Goal: Check status: Check status

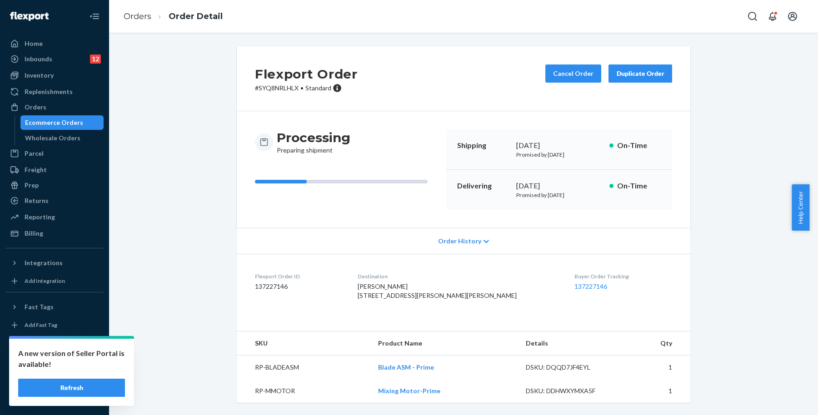
scroll to position [9, 0]
click at [67, 104] on div "Orders" at bounding box center [54, 107] width 96 height 13
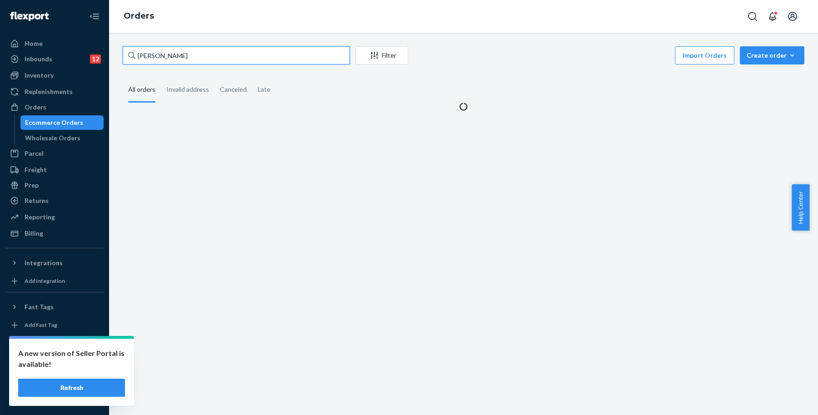
click at [251, 60] on input "[PERSON_NAME]" at bounding box center [236, 55] width 227 height 18
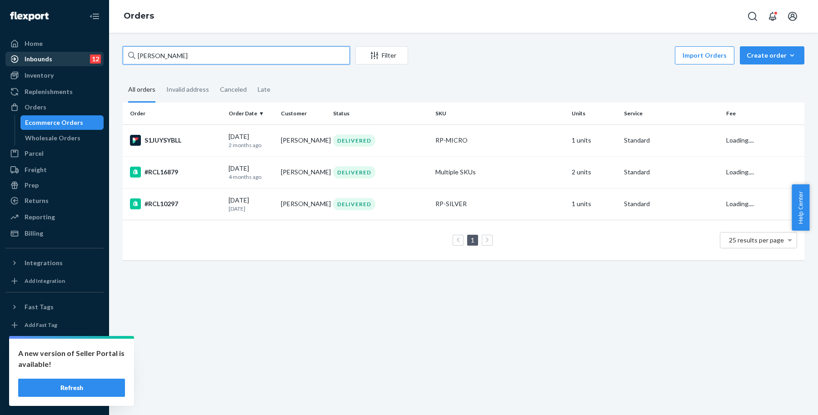
drag, startPoint x: 251, startPoint y: 60, endPoint x: 95, endPoint y: 64, distance: 156.3
click at [95, 64] on div "Home Inbounds 12 Shipping Plans Problems 12 Inventory Products Replenishments O…" at bounding box center [409, 207] width 818 height 415
paste input "[PERSON_NAME]"
type input "[PERSON_NAME]"
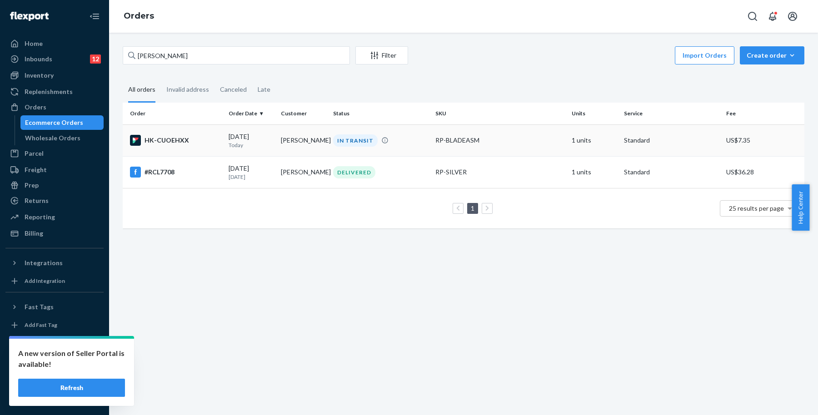
click at [357, 134] on td "IN TRANSIT" at bounding box center [380, 140] width 102 height 32
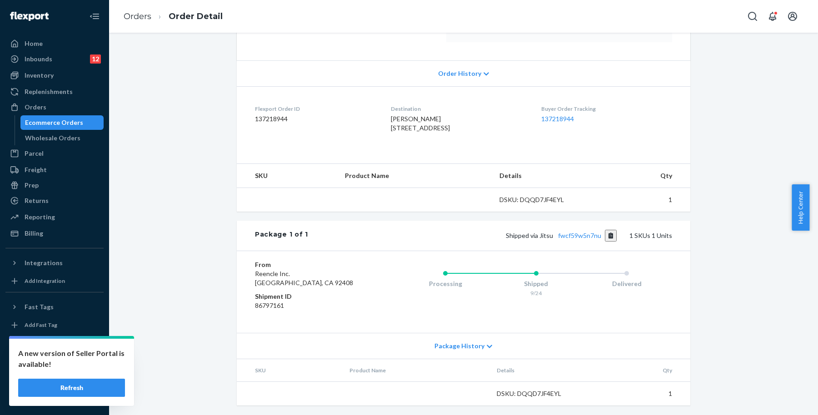
scroll to position [185, 0]
click at [611, 236] on button "Copy tracking number" at bounding box center [611, 235] width 12 height 12
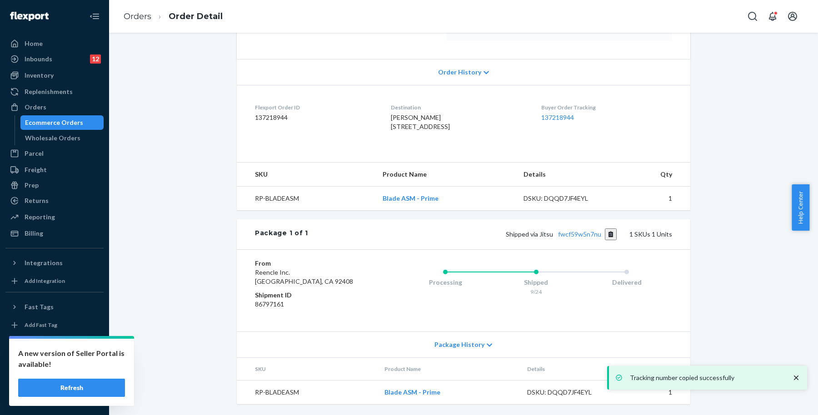
click at [68, 125] on div "Ecommerce Orders" at bounding box center [54, 122] width 58 height 9
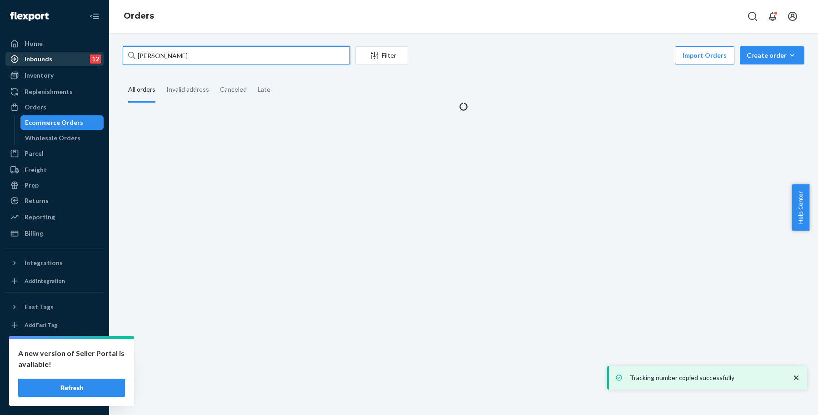
drag, startPoint x: 230, startPoint y: 58, endPoint x: 21, endPoint y: 60, distance: 208.5
click at [21, 60] on div "Home Inbounds 12 Shipping Plans Problems 12 Inventory Products Replenishments O…" at bounding box center [409, 207] width 818 height 415
paste input "[PERSON_NAME]"
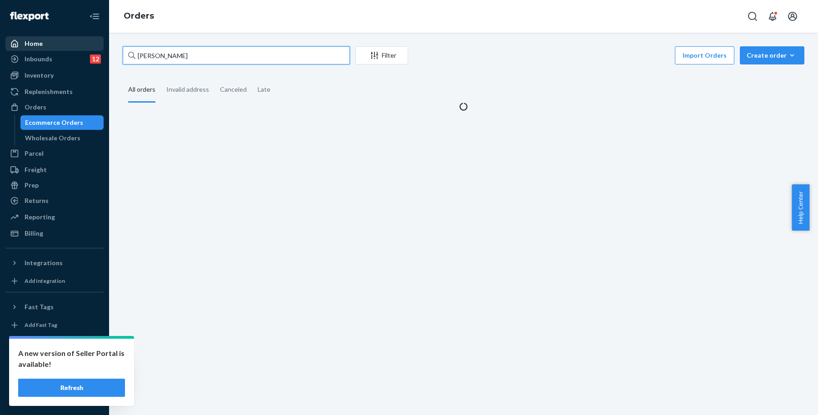
type input "[PERSON_NAME]"
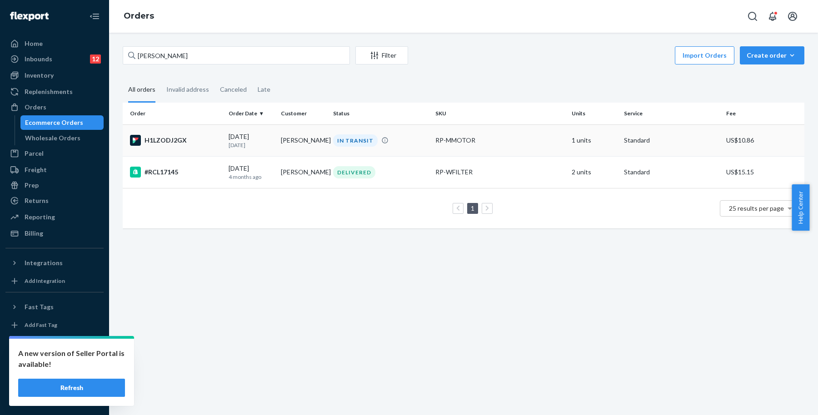
click at [292, 125] on td "[PERSON_NAME]" at bounding box center [303, 140] width 52 height 32
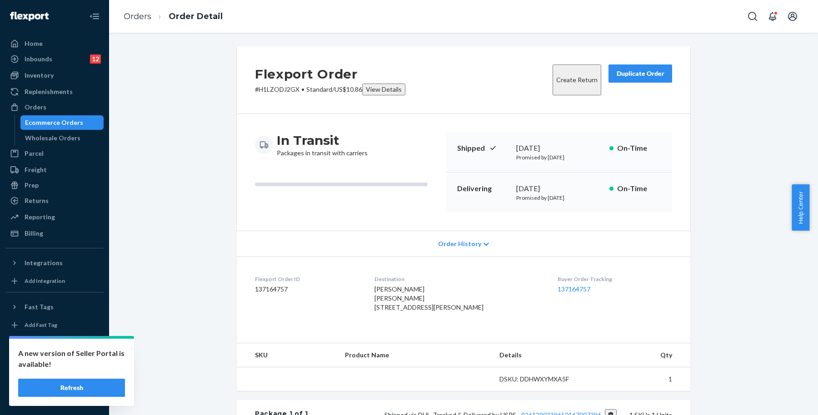
scroll to position [169, 0]
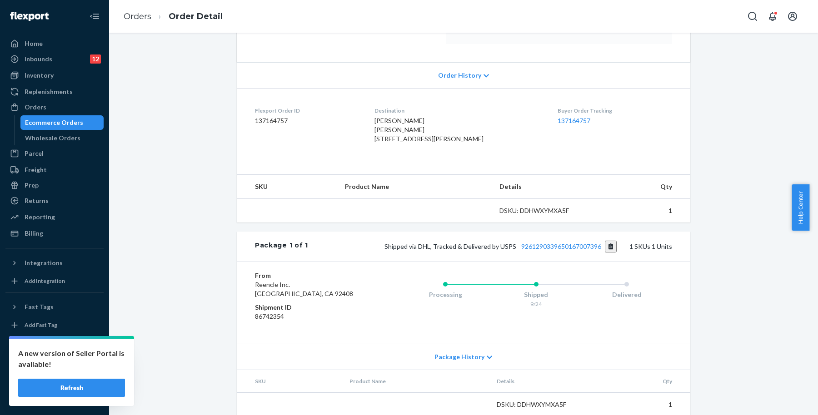
click at [607, 253] on button "Copy tracking number" at bounding box center [611, 247] width 12 height 12
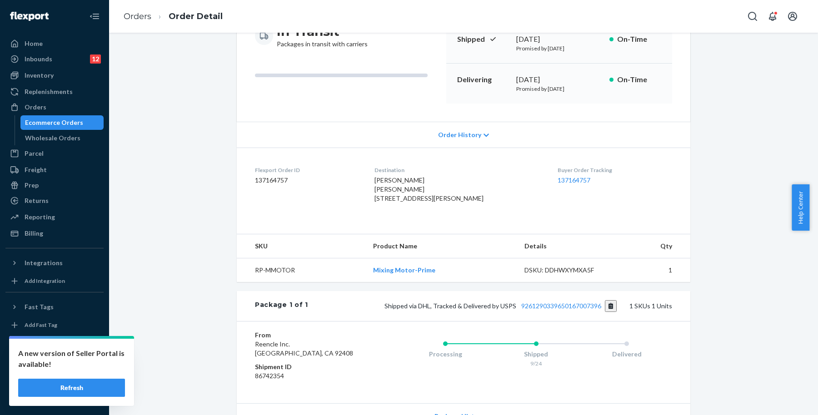
scroll to position [114, 0]
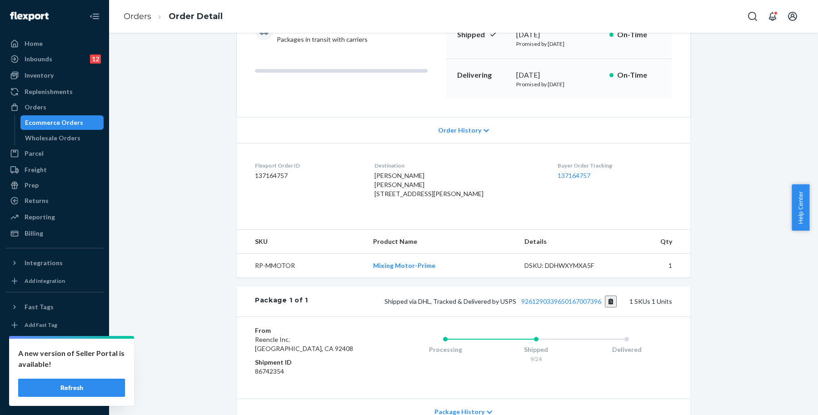
click at [72, 121] on div "Ecommerce Orders" at bounding box center [54, 122] width 58 height 9
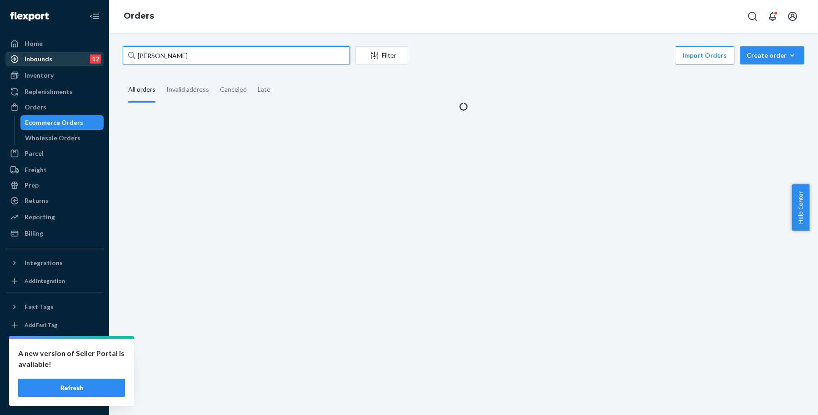
drag, startPoint x: 268, startPoint y: 49, endPoint x: 100, endPoint y: 59, distance: 168.8
click at [100, 60] on div "Home Inbounds 12 Shipping Plans Problems 12 Inventory Products Replenishments O…" at bounding box center [409, 207] width 818 height 415
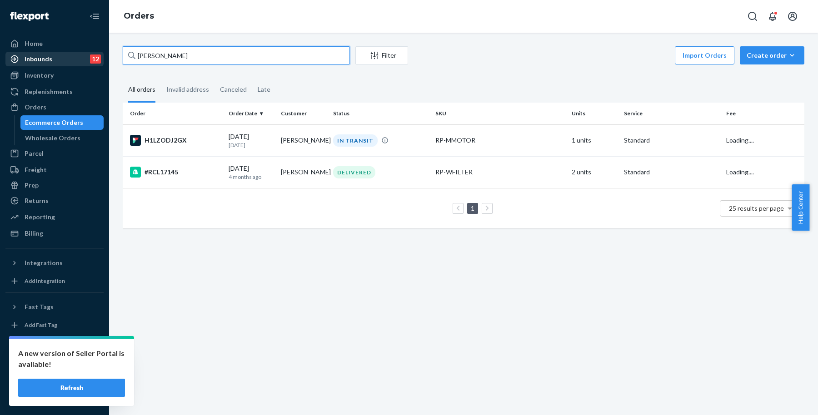
paste input "a Fey"
drag, startPoint x: 209, startPoint y: 55, endPoint x: 118, endPoint y: 63, distance: 91.6
click at [118, 63] on div "[PERSON_NAME] Filter Import Orders Create order Ecommerce order Removal order A…" at bounding box center [463, 141] width 695 height 191
paste input "[PERSON_NAME]"
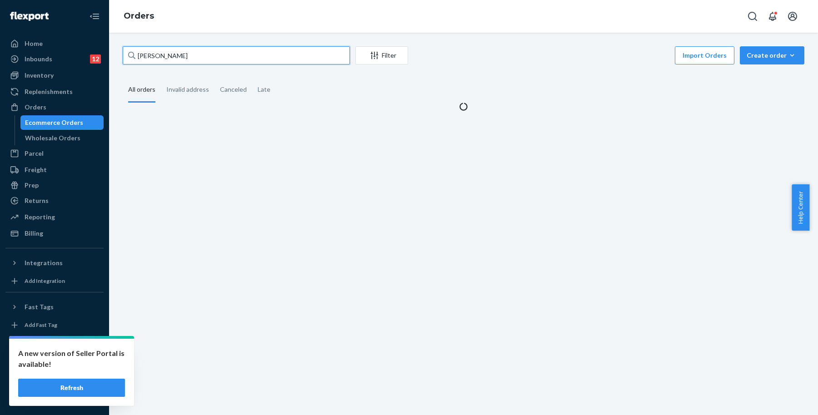
type input "[PERSON_NAME]"
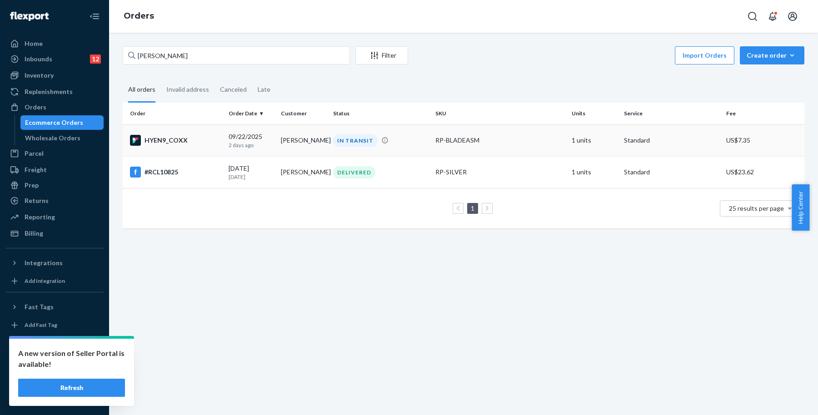
click at [307, 137] on td "[PERSON_NAME]" at bounding box center [303, 140] width 52 height 32
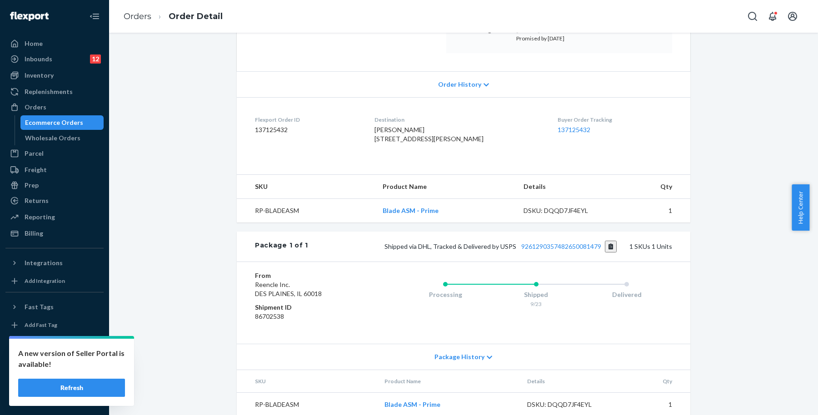
scroll to position [170, 0]
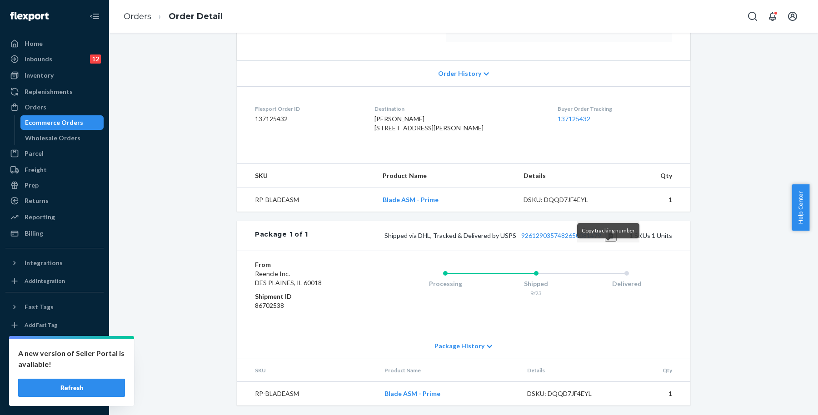
click at [611, 242] on button "Copy tracking number" at bounding box center [611, 236] width 12 height 12
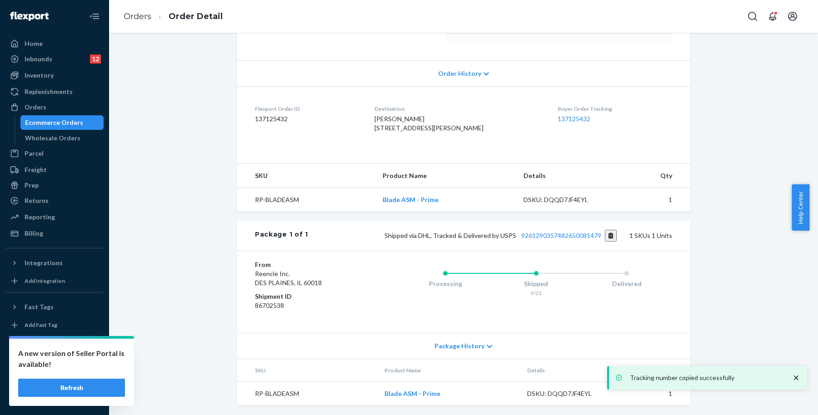
scroll to position [57, 0]
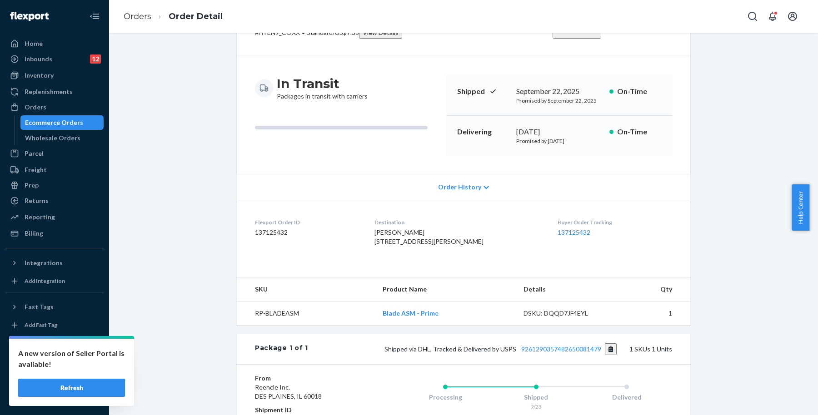
click at [81, 116] on link "Ecommerce Orders" at bounding box center [62, 122] width 84 height 15
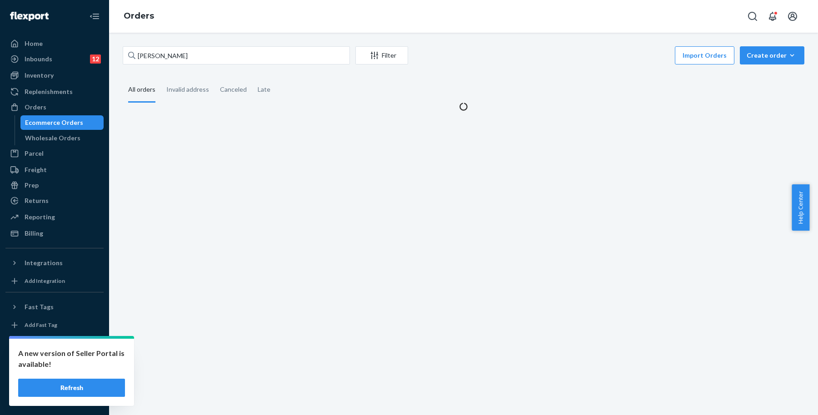
drag, startPoint x: 234, startPoint y: 65, endPoint x: 244, endPoint y: 52, distance: 15.5
click at [234, 64] on div "[PERSON_NAME] Filter Import Orders Create order Ecommerce order Removal order" at bounding box center [463, 56] width 681 height 20
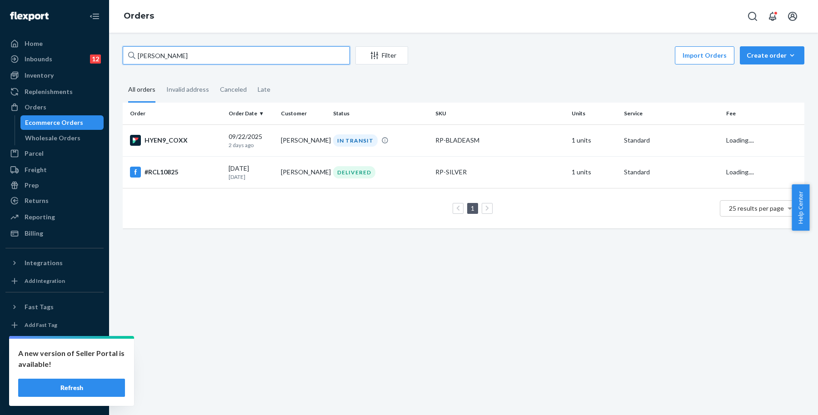
drag, startPoint x: 244, startPoint y: 52, endPoint x: 120, endPoint y: 53, distance: 123.6
click at [120, 53] on div "[PERSON_NAME] Filter Import Orders Create order Ecommerce order Removal order A…" at bounding box center [463, 141] width 695 height 191
paste input "[PERSON_NAME]"
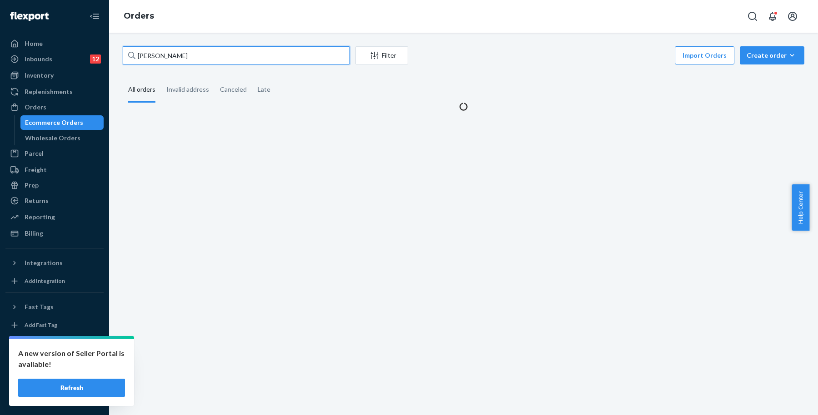
type input "[PERSON_NAME]"
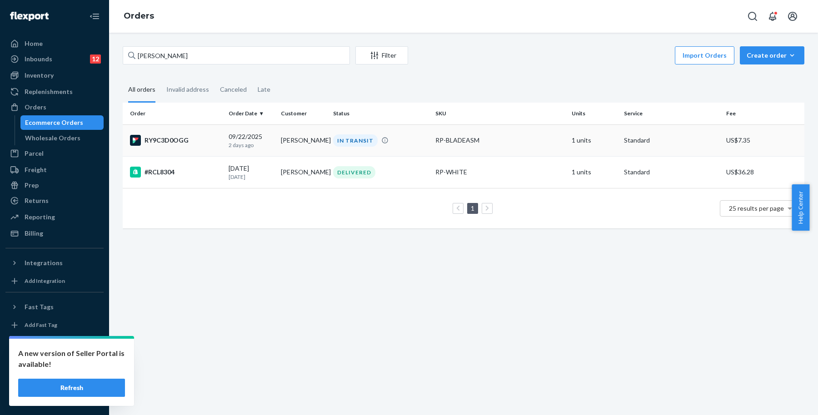
click at [349, 135] on div "IN TRANSIT" at bounding box center [355, 140] width 45 height 12
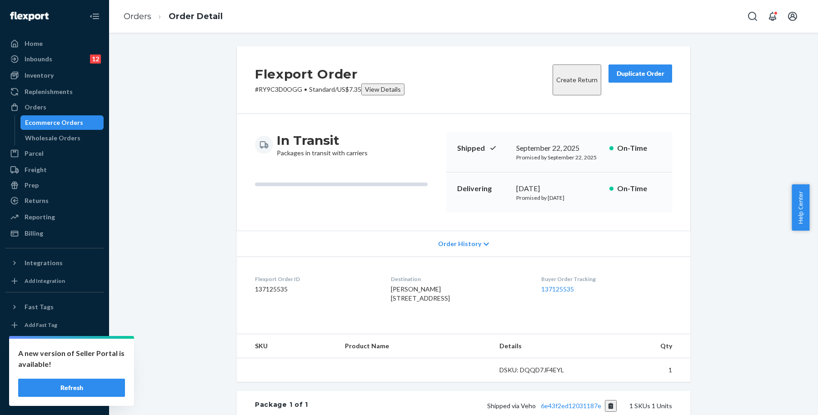
scroll to position [170, 0]
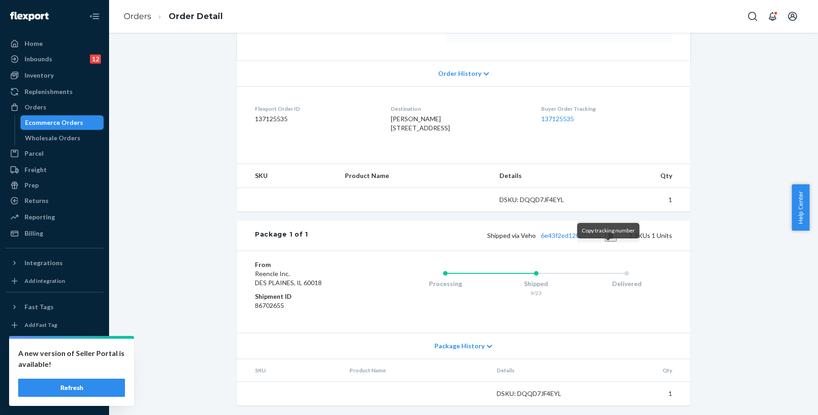
click at [606, 242] on button "Copy tracking number" at bounding box center [611, 236] width 12 height 12
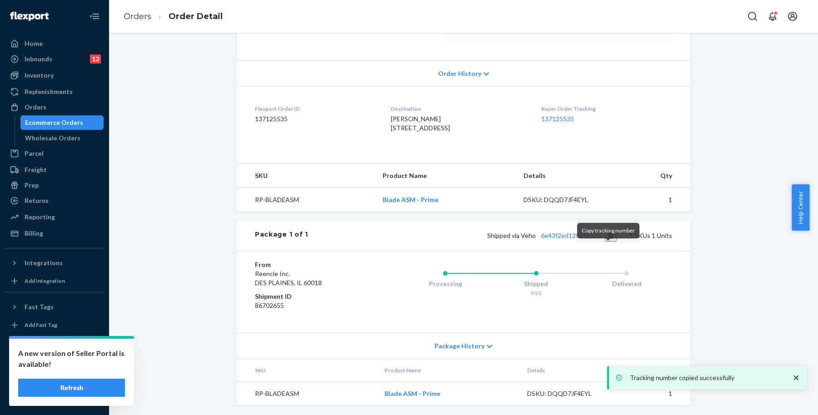
click at [608, 242] on button "Copy tracking number" at bounding box center [611, 236] width 12 height 12
click at [610, 242] on button "Copy tracking number" at bounding box center [611, 236] width 12 height 12
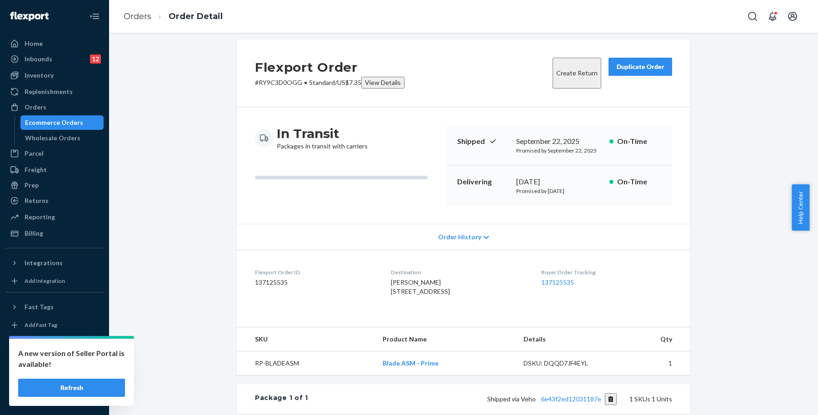
scroll to position [0, 0]
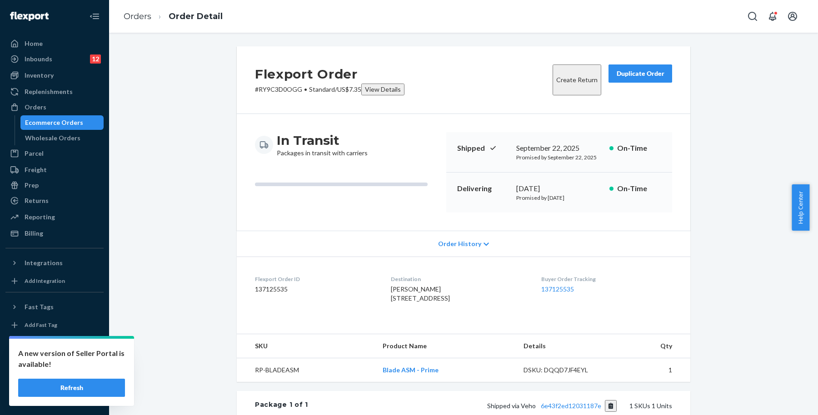
click at [82, 120] on div "Ecommerce Orders" at bounding box center [62, 122] width 82 height 13
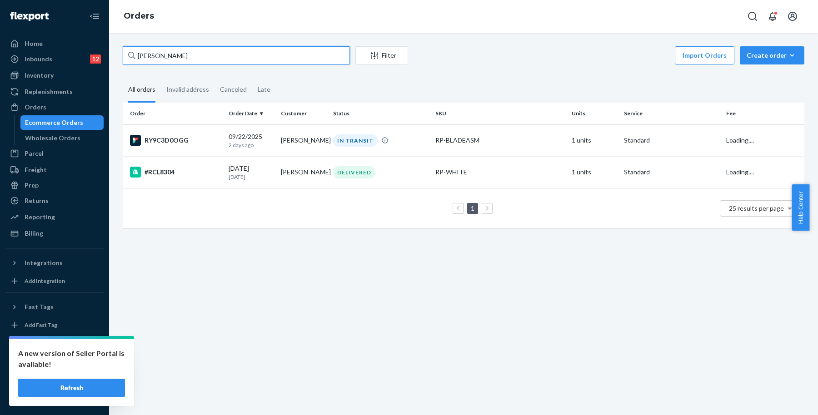
drag, startPoint x: 224, startPoint y: 55, endPoint x: 121, endPoint y: 55, distance: 102.7
click at [121, 55] on div "[PERSON_NAME] Filter Import Orders Create order Ecommerce order Removal order A…" at bounding box center [463, 141] width 695 height 191
paste input "algorzata Brzakalska"
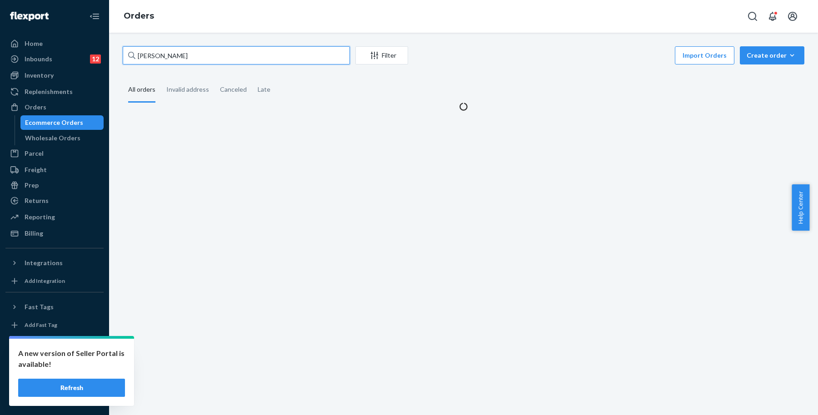
type input "[PERSON_NAME]"
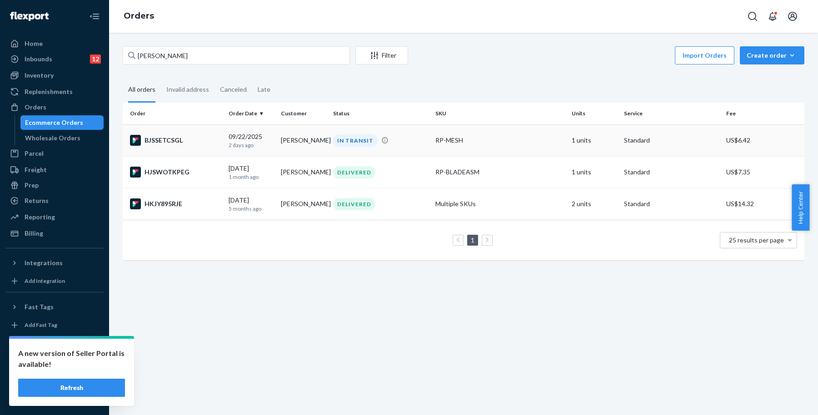
click at [322, 141] on td "[PERSON_NAME]" at bounding box center [303, 140] width 52 height 32
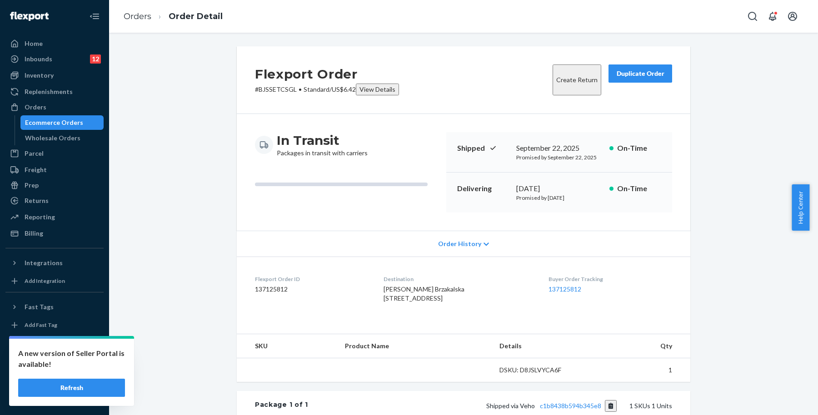
scroll to position [114, 0]
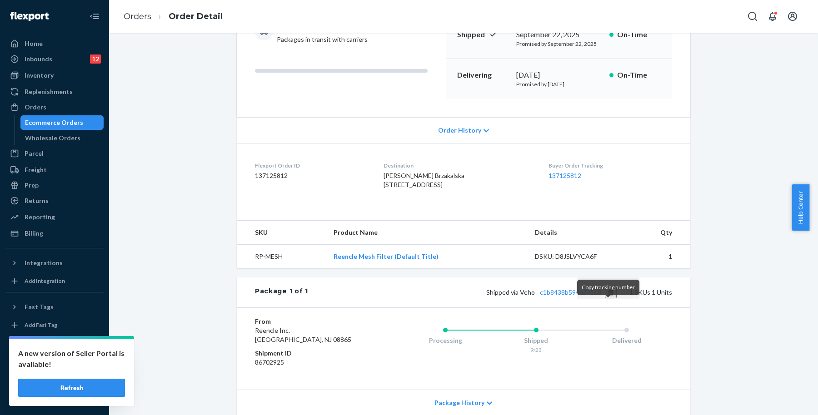
click at [606, 298] on button "Copy tracking number" at bounding box center [611, 293] width 12 height 12
drag, startPoint x: 379, startPoint y: 173, endPoint x: 472, endPoint y: 170, distance: 92.2
click at [472, 171] on div "[PERSON_NAME] Brzakalska [STREET_ADDRESS]" at bounding box center [458, 180] width 150 height 18
click at [88, 121] on div "Ecommerce Orders" at bounding box center [62, 122] width 82 height 13
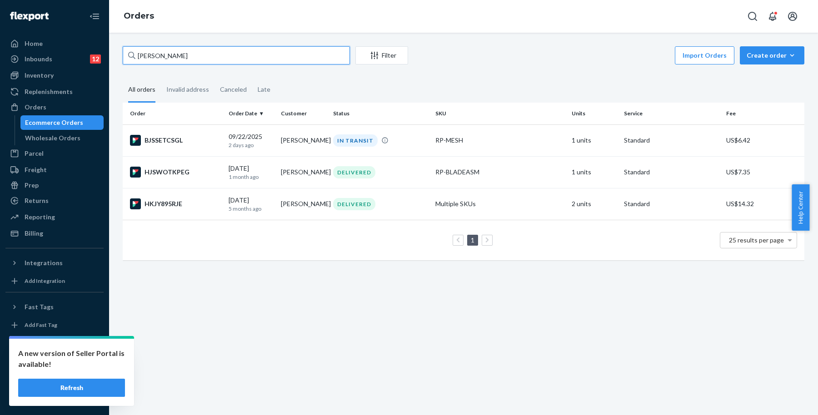
drag, startPoint x: 229, startPoint y: 58, endPoint x: 128, endPoint y: 54, distance: 101.8
click at [128, 54] on div "[PERSON_NAME]" at bounding box center [236, 55] width 227 height 18
paste input "[PERSON_NAME]"
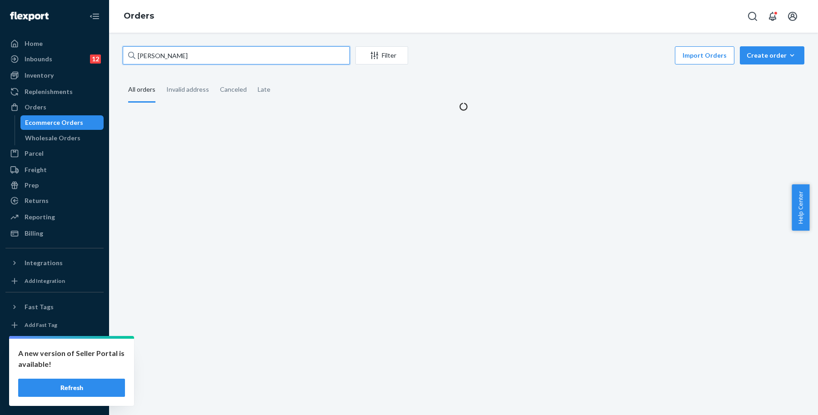
type input "[PERSON_NAME]"
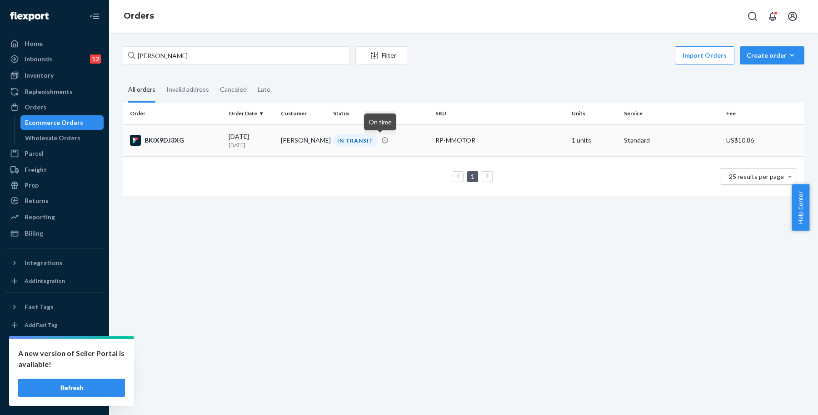
click at [342, 138] on div "IN TRANSIT" at bounding box center [355, 140] width 45 height 12
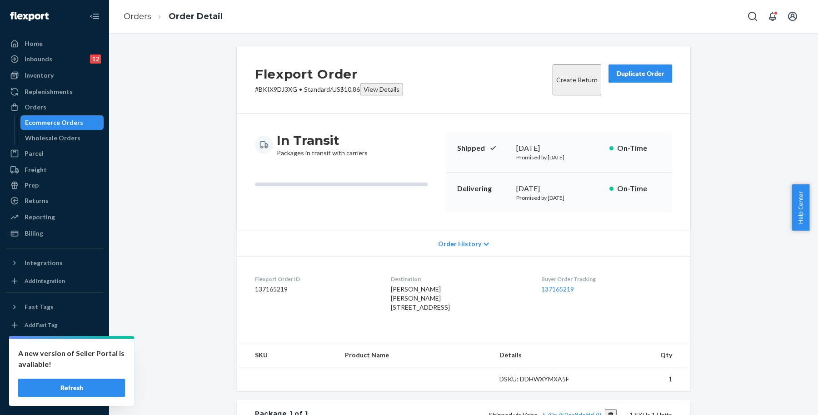
scroll to position [170, 0]
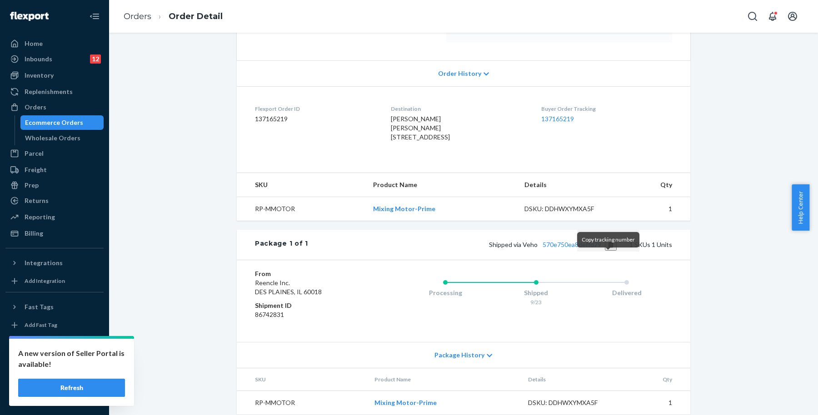
click at [606, 251] on button "Copy tracking number" at bounding box center [611, 245] width 12 height 12
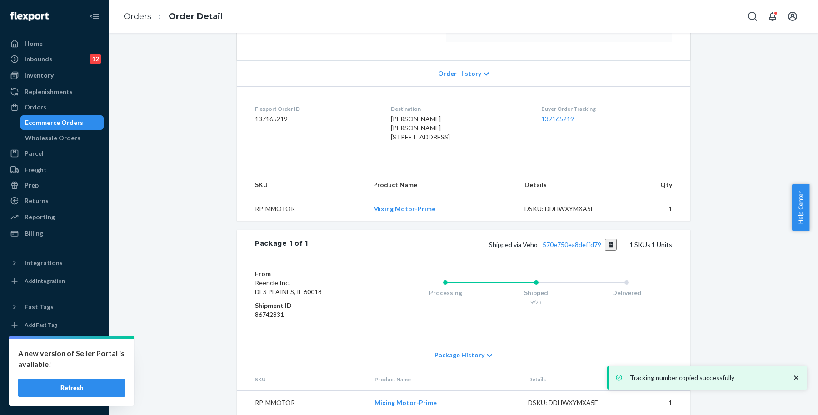
click at [82, 116] on div "Ecommerce Orders" at bounding box center [62, 122] width 82 height 13
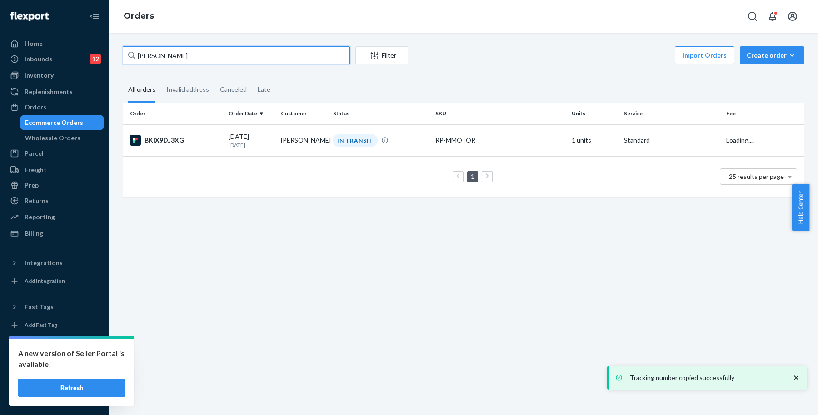
drag, startPoint x: 195, startPoint y: 57, endPoint x: 124, endPoint y: 64, distance: 71.6
click at [124, 64] on input "[PERSON_NAME]" at bounding box center [236, 55] width 227 height 18
paste input "[PERSON_NAME]"
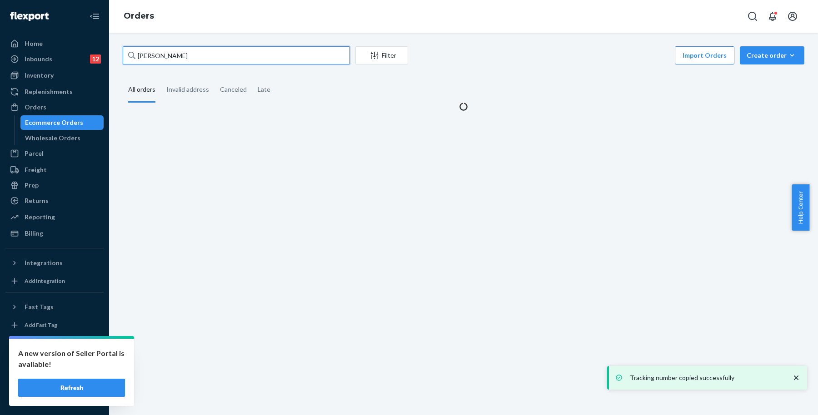
type input "[PERSON_NAME]"
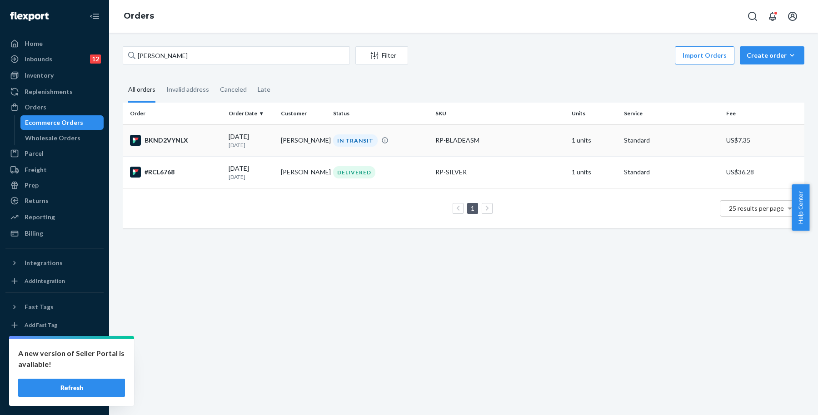
click at [294, 138] on td "[PERSON_NAME]" at bounding box center [303, 140] width 52 height 32
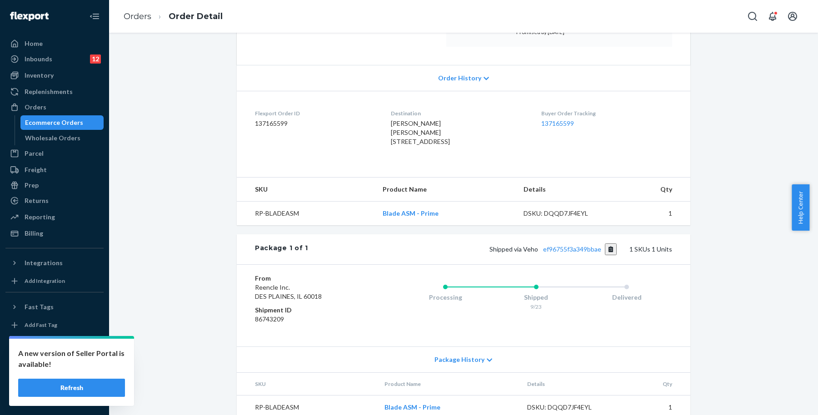
scroll to position [170, 0]
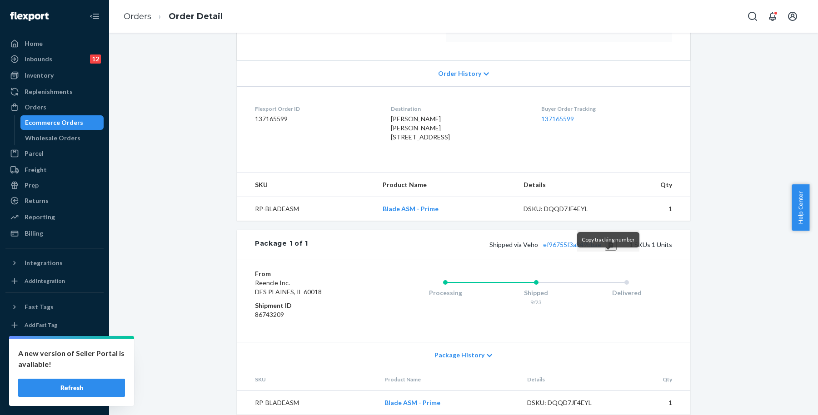
click at [608, 251] on button "Copy tracking number" at bounding box center [611, 245] width 12 height 12
click at [79, 123] on div "Ecommerce Orders" at bounding box center [54, 122] width 58 height 9
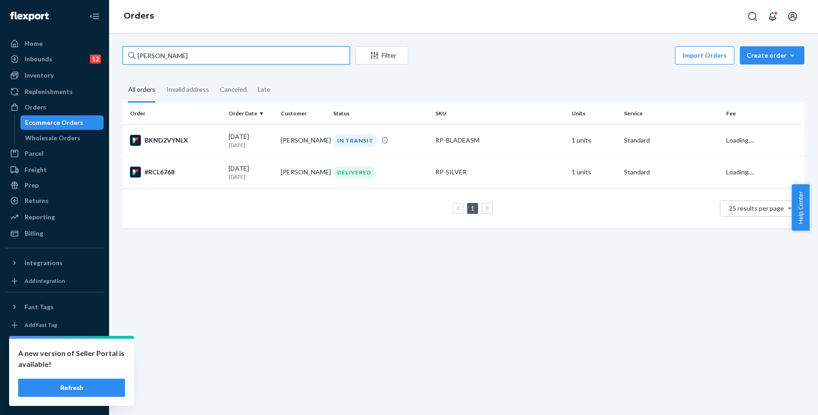
drag, startPoint x: 143, startPoint y: 56, endPoint x: 134, endPoint y: 55, distance: 8.7
click at [134, 55] on div "[PERSON_NAME]" at bounding box center [236, 55] width 227 height 18
paste input "[PERSON_NAME]"
type input "[PERSON_NAME]"
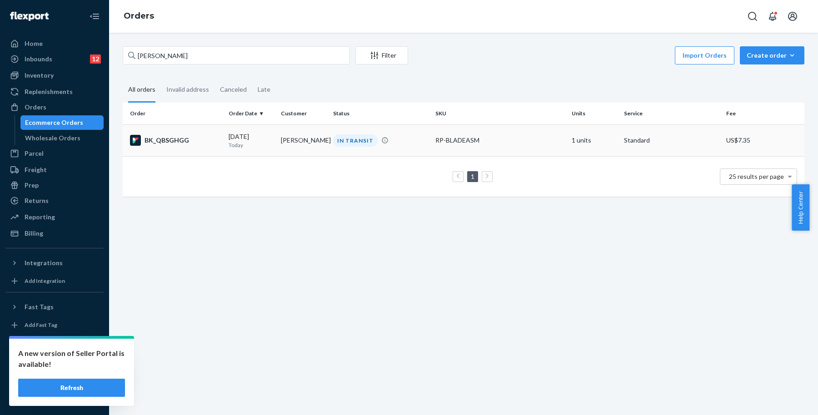
click at [357, 147] on td "IN TRANSIT" at bounding box center [380, 140] width 102 height 32
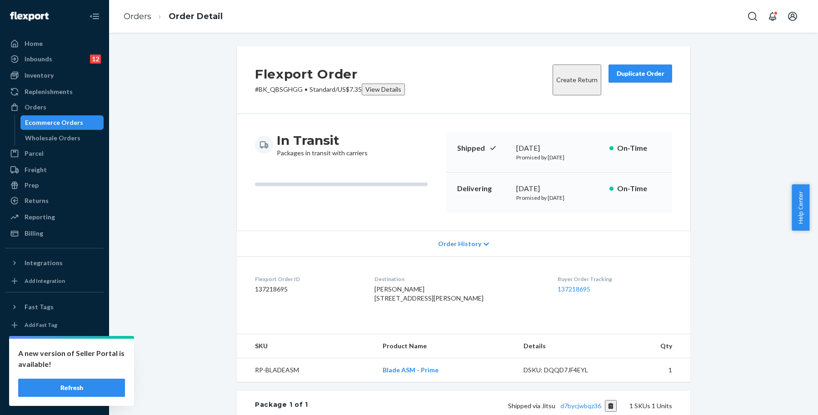
scroll to position [185, 0]
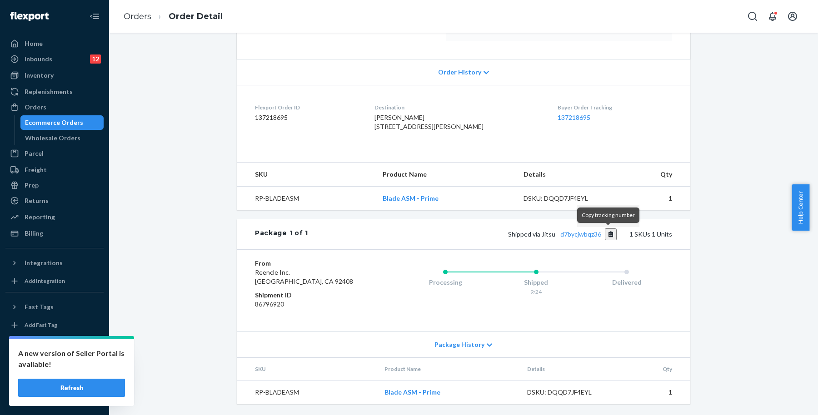
click at [608, 232] on button "Copy tracking number" at bounding box center [611, 235] width 12 height 12
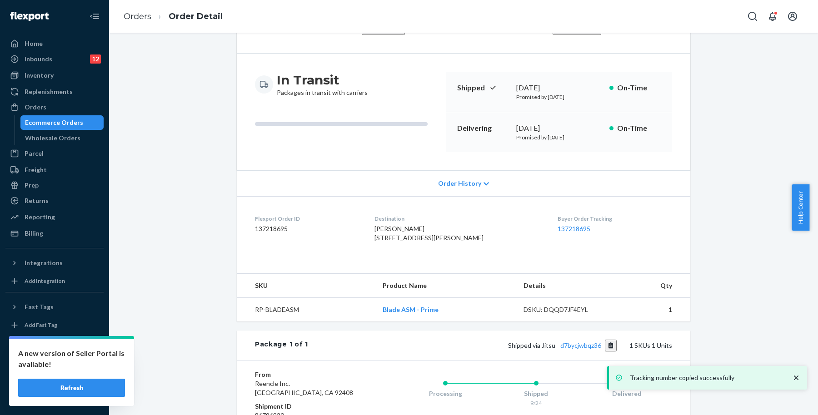
scroll to position [15, 0]
